Goal: Check status: Check status

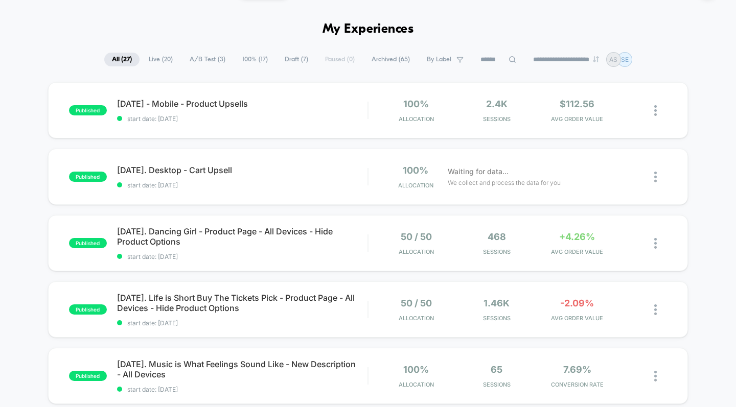
scroll to position [28, 0]
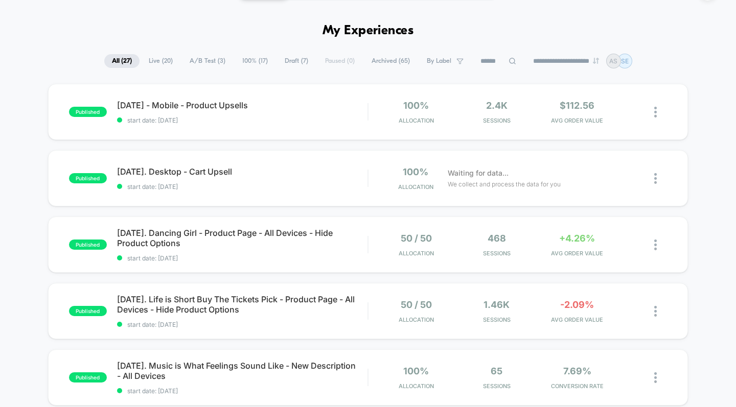
click at [290, 236] on span "[DATE]. Dancing Girl - Product Page - All Devices - Hide Product Options" at bounding box center [242, 238] width 251 height 20
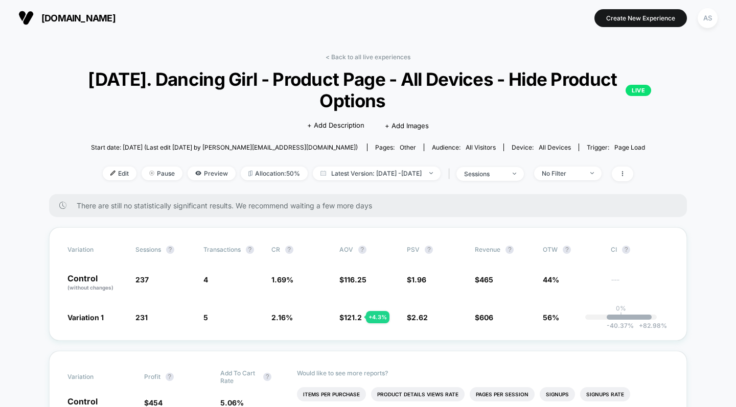
click at [390, 58] on link "< Back to all live experiences" at bounding box center [368, 57] width 85 height 8
